Goal: Complete application form: Complete application form

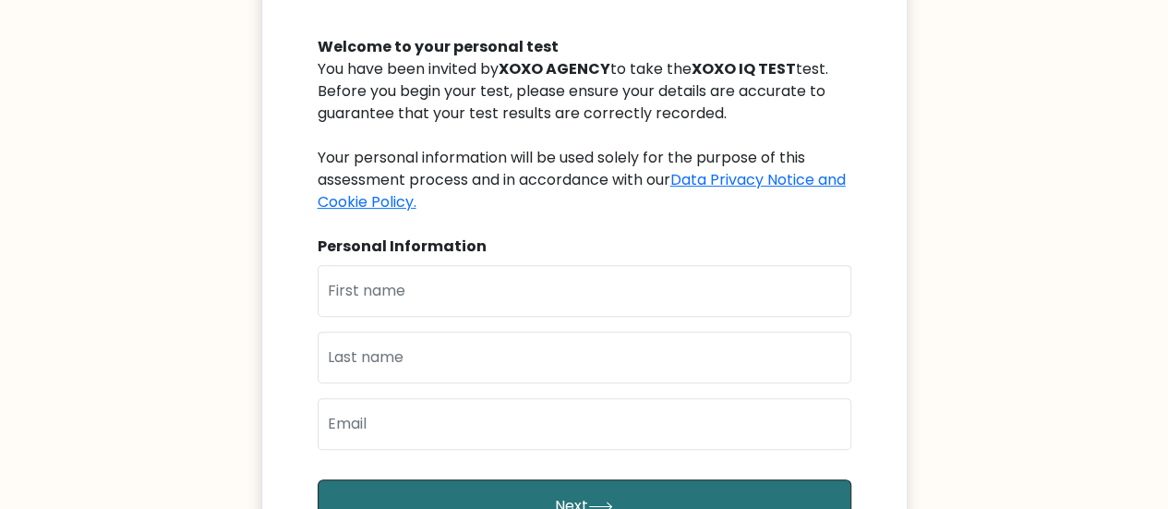
scroll to position [277, 0]
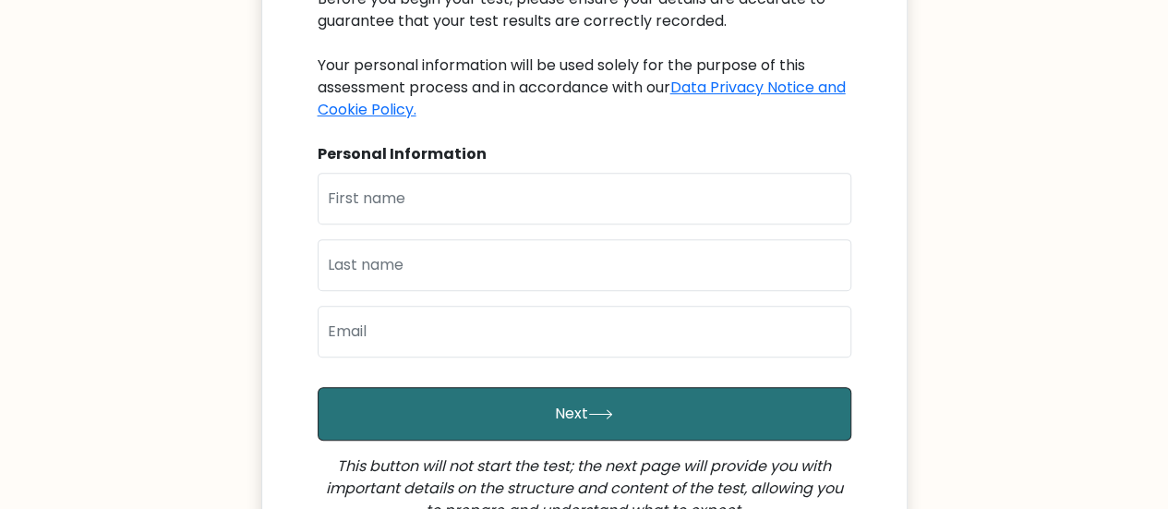
click at [375, 146] on div "Personal Information" at bounding box center [585, 154] width 534 height 22
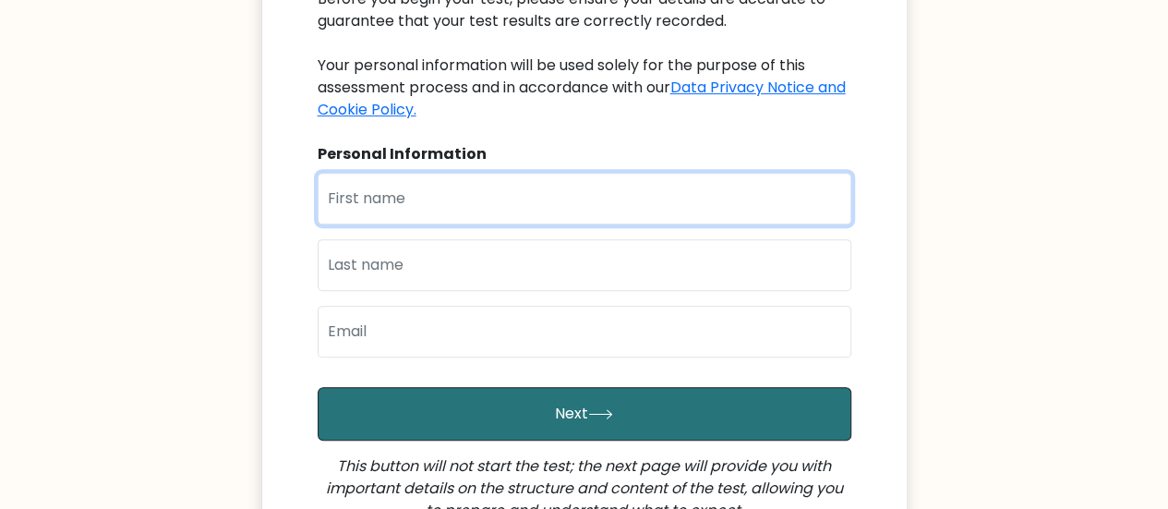
click at [366, 193] on input "text" at bounding box center [585, 199] width 534 height 52
type input "[PERSON_NAME]"
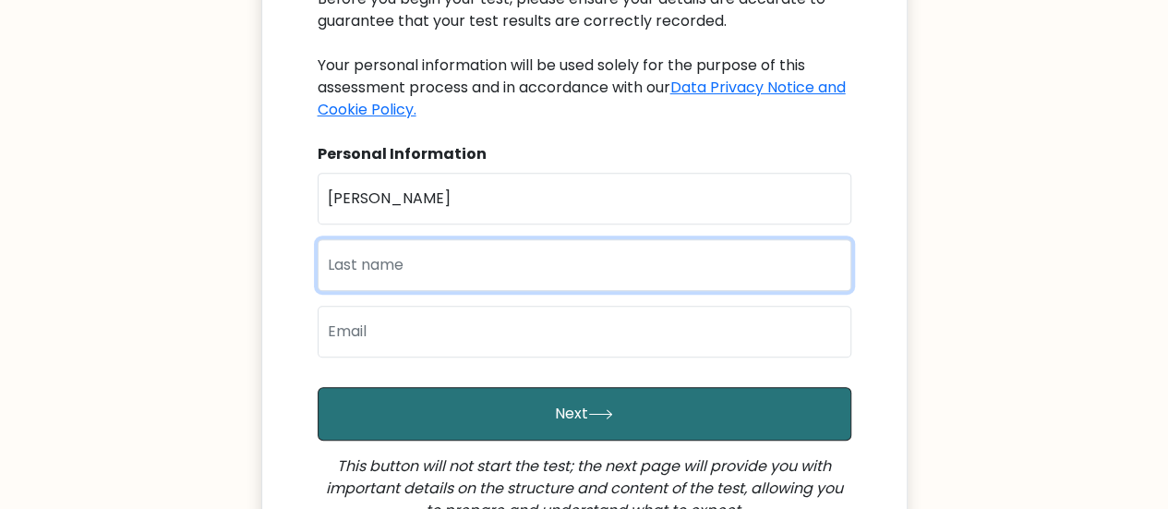
click at [390, 255] on input "text" at bounding box center [585, 265] width 534 height 52
type input "Bucacao"
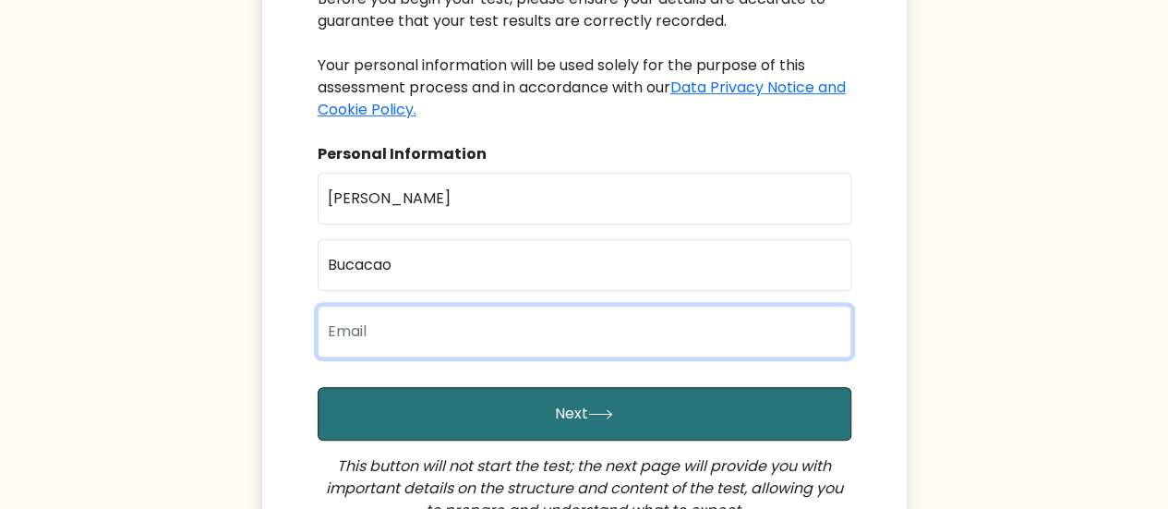
click at [402, 335] on input "email" at bounding box center [585, 332] width 534 height 52
type input "[EMAIL_ADDRESS][DOMAIN_NAME]"
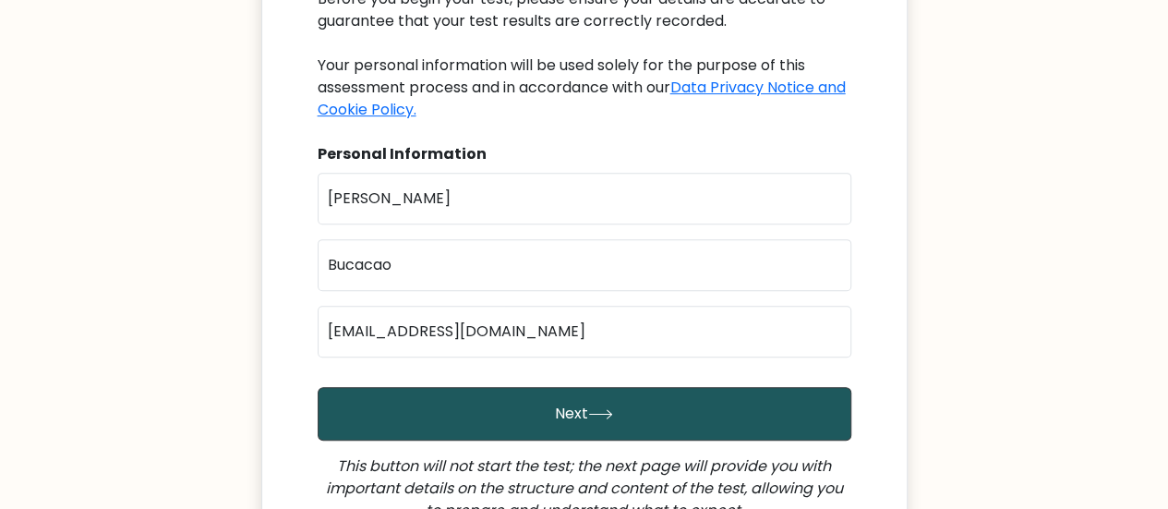
click at [451, 416] on button "Next" at bounding box center [585, 414] width 534 height 54
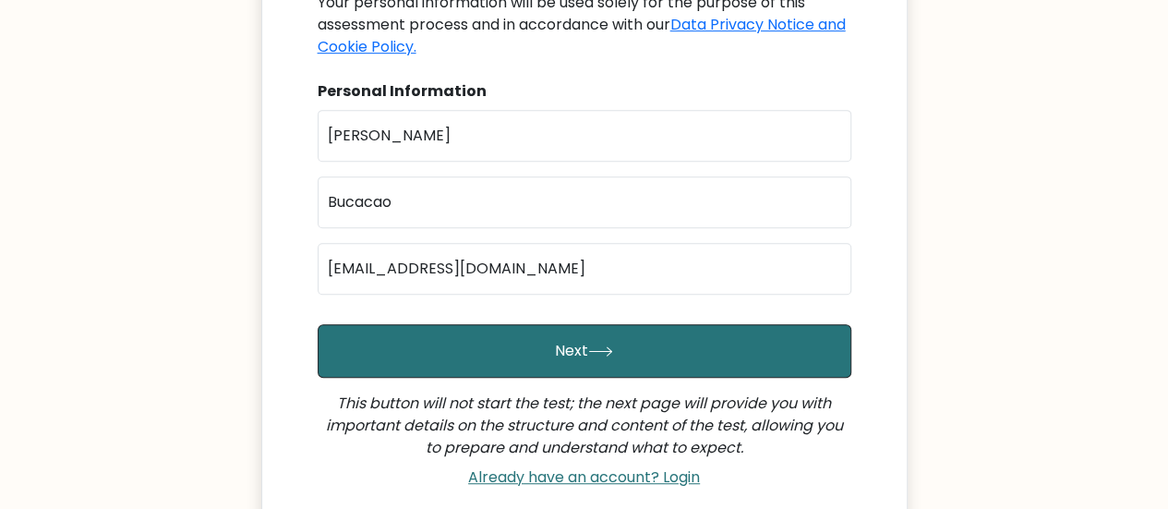
scroll to position [369, 0]
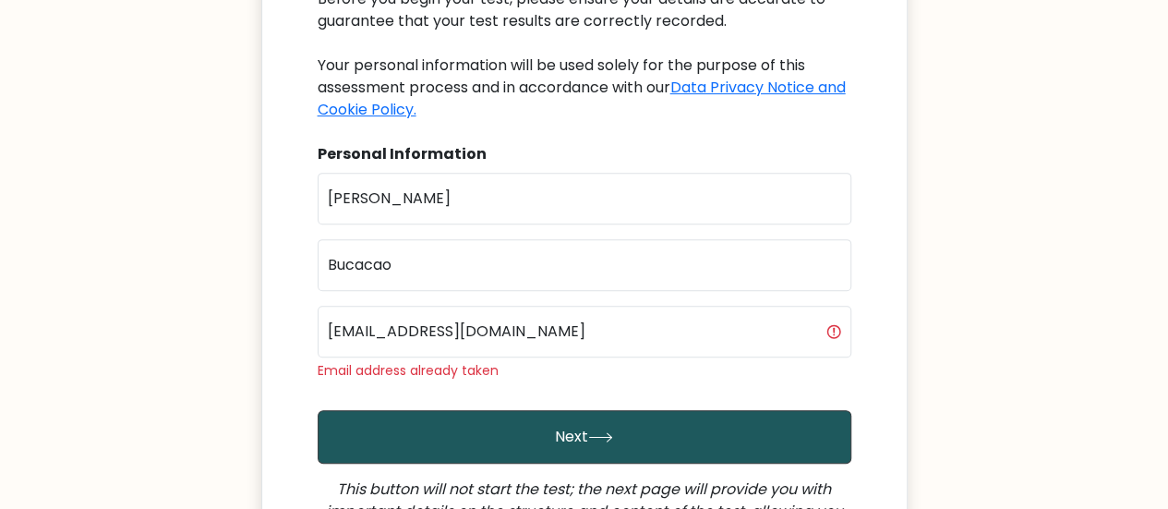
scroll to position [369, 0]
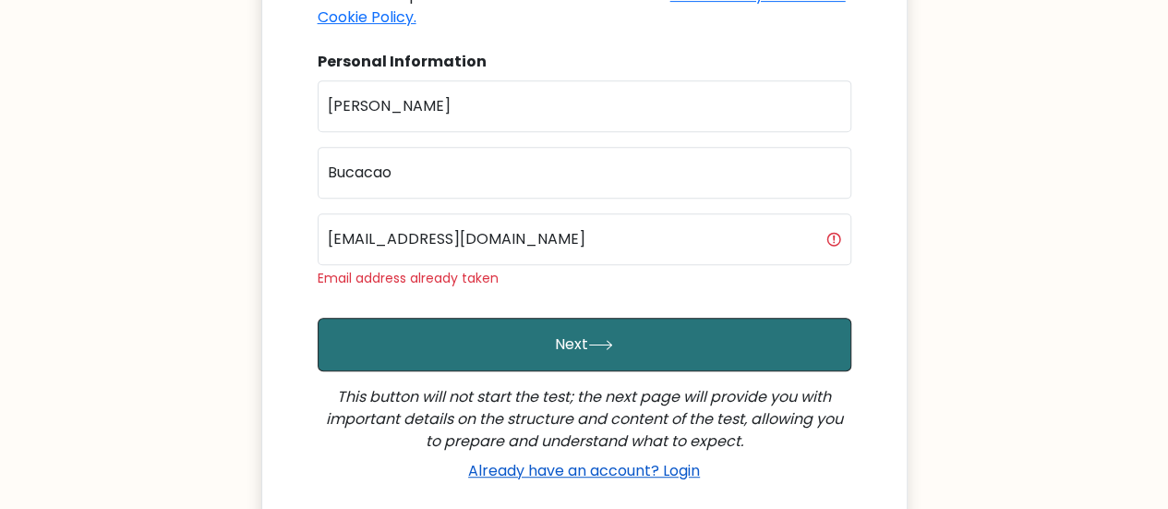
click at [669, 463] on link "Already have an account? Login" at bounding box center [584, 470] width 246 height 21
